Goal: Check status: Verify the current state of an ongoing process or item

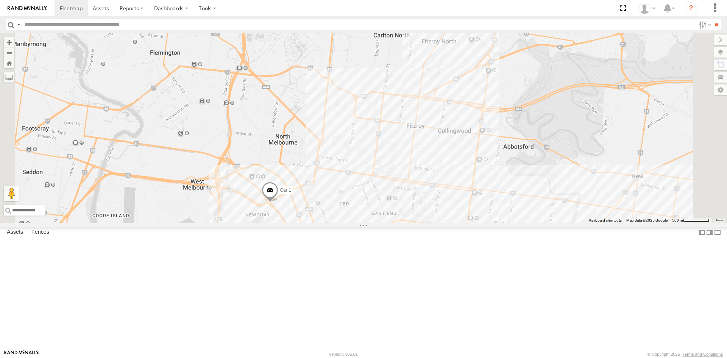
drag, startPoint x: 399, startPoint y: 169, endPoint x: 385, endPoint y: 211, distance: 44.7
click at [385, 211] on div "Car 1" at bounding box center [363, 128] width 727 height 190
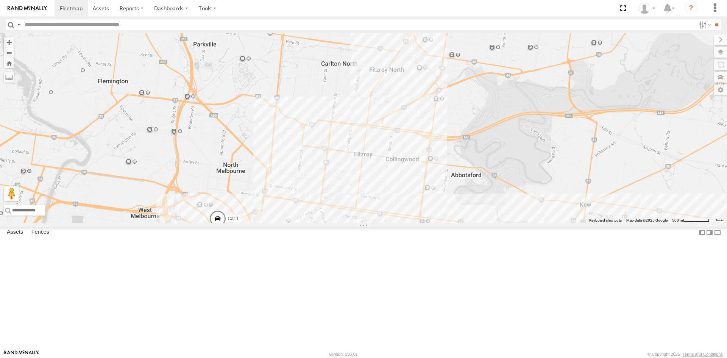
drag, startPoint x: 400, startPoint y: 136, endPoint x: 349, endPoint y: 168, distance: 61.1
click at [349, 168] on div "Car 1" at bounding box center [363, 128] width 727 height 190
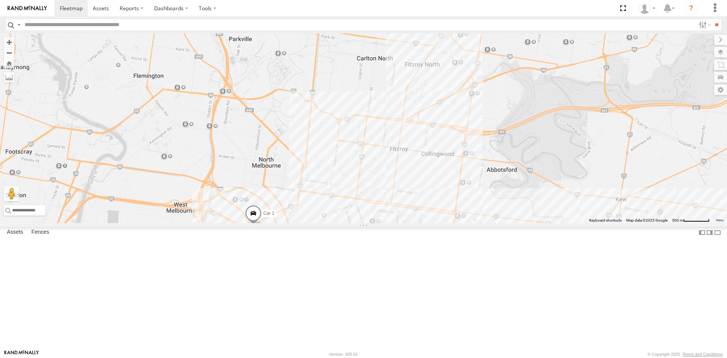
drag, startPoint x: 348, startPoint y: 159, endPoint x: 386, endPoint y: 154, distance: 37.8
click at [386, 154] on div "Car 1" at bounding box center [363, 128] width 727 height 190
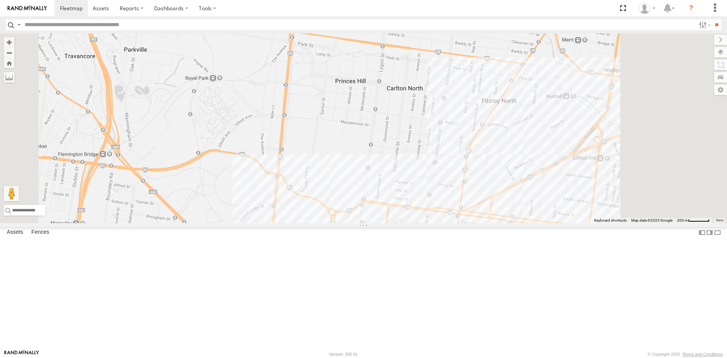
drag, startPoint x: 438, startPoint y: 104, endPoint x: 419, endPoint y: 184, distance: 81.9
click at [419, 184] on div "Car 1" at bounding box center [363, 128] width 727 height 190
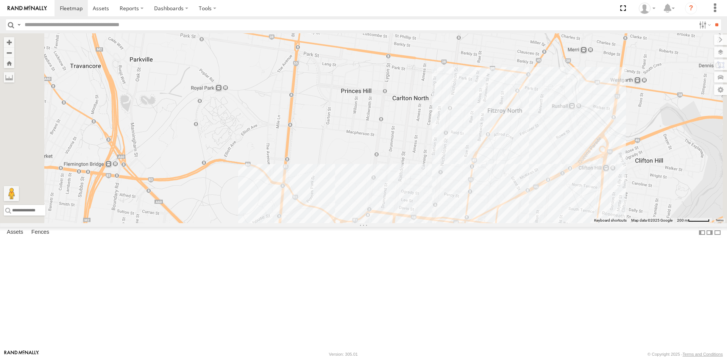
drag, startPoint x: 371, startPoint y: 202, endPoint x: 388, endPoint y: 189, distance: 21.4
click at [388, 189] on div "Car 1" at bounding box center [363, 128] width 727 height 190
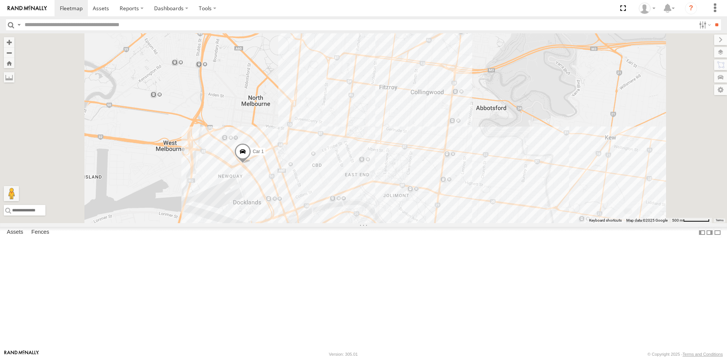
drag, startPoint x: 420, startPoint y: 199, endPoint x: 429, endPoint y: 84, distance: 115.8
click at [429, 84] on div "Car 1" at bounding box center [363, 128] width 727 height 190
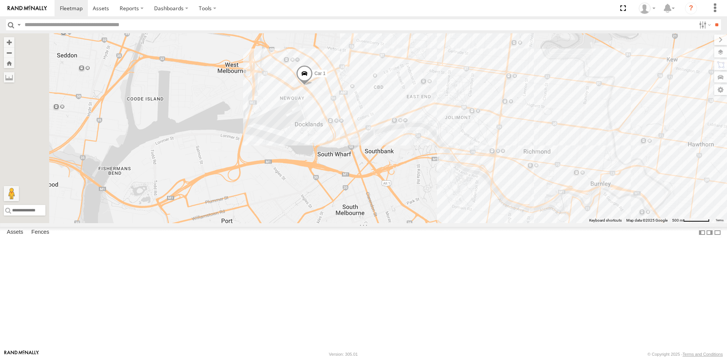
drag, startPoint x: 411, startPoint y: 200, endPoint x: 457, endPoint y: 150, distance: 67.2
click at [457, 150] on div "Car 1" at bounding box center [363, 128] width 727 height 190
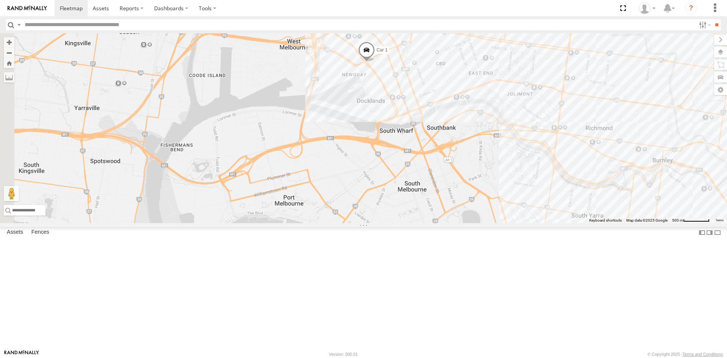
drag, startPoint x: 380, startPoint y: 181, endPoint x: 443, endPoint y: 158, distance: 66.8
click at [443, 158] on div "Car 1" at bounding box center [363, 128] width 727 height 190
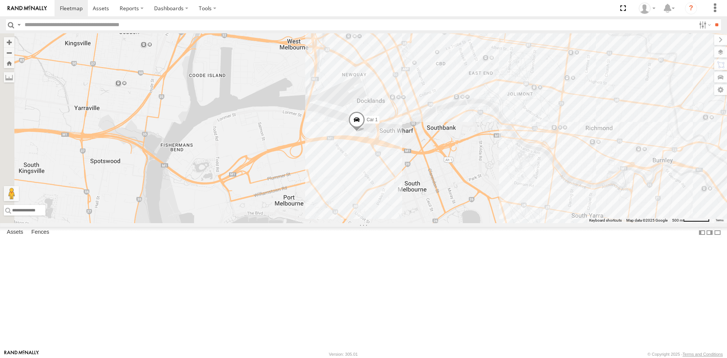
click at [0, 0] on div "Car 1 All Assets [GEOGRAPHIC_DATA] -37.82456 144.94333 Car 2 All Assets [GEOGRA…" at bounding box center [0, 0] width 0 height 0
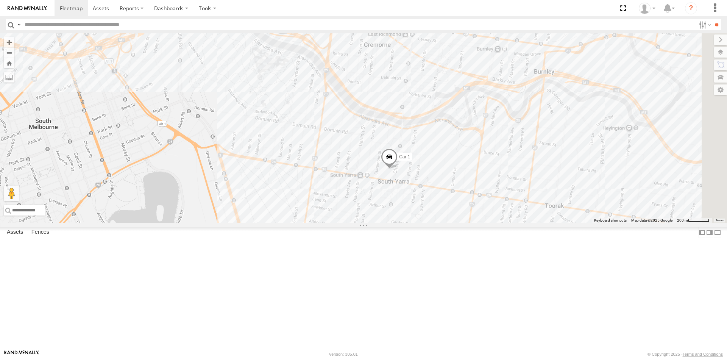
click at [398, 169] on span at bounding box center [389, 158] width 17 height 20
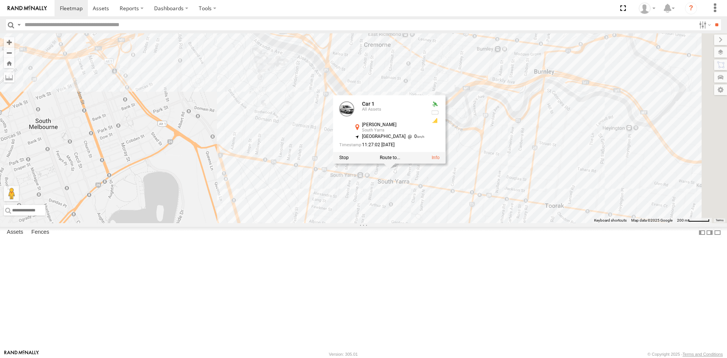
click at [0, 0] on div "Car 1 All Assets [GEOGRAPHIC_DATA] -37.83784 144.99163 Car 2 All Assets [GEOGRA…" at bounding box center [0, 0] width 0 height 0
click at [424, 119] on div "Car 1 All Assets" at bounding box center [393, 110] width 62 height 18
click at [376, 223] on div "Car 1 Car 1 All Assets [PERSON_NAME] [GEOGRAPHIC_DATA] -37.8384 , 144.99512 Nor…" at bounding box center [363, 128] width 727 height 190
